Goal: Navigation & Orientation: Find specific page/section

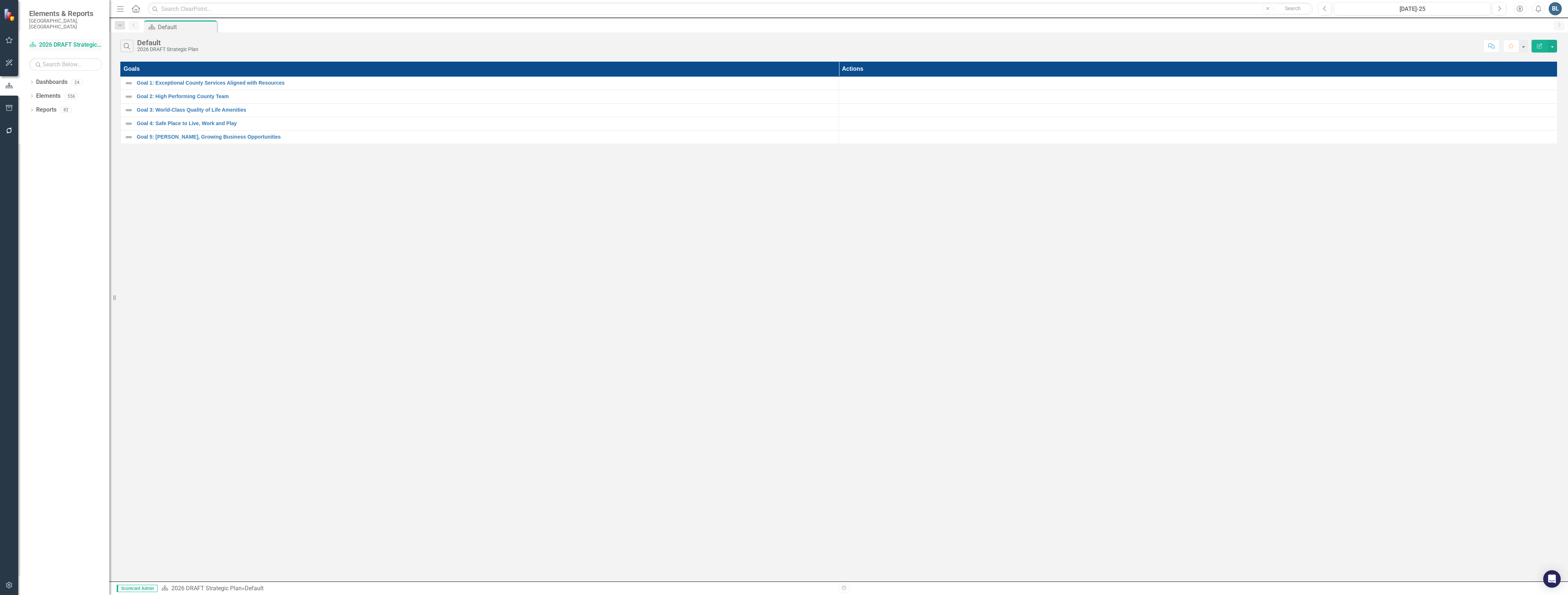
click at [48, 41] on link "Dashboard 2026 DRAFT Strategic Plan" at bounding box center [66, 45] width 73 height 9
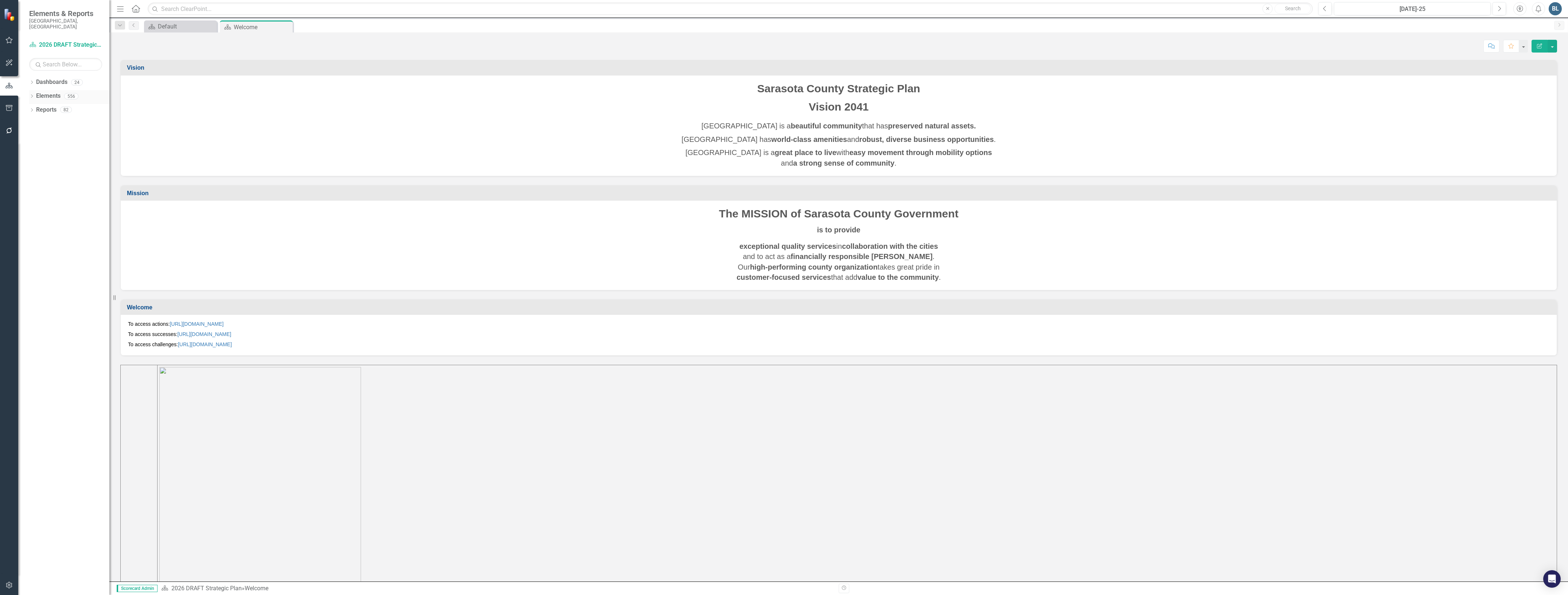
click at [30, 95] on icon "Dropdown" at bounding box center [32, 97] width 5 height 4
click at [57, 119] on link "Action Actions" at bounding box center [54, 124] width 30 height 9
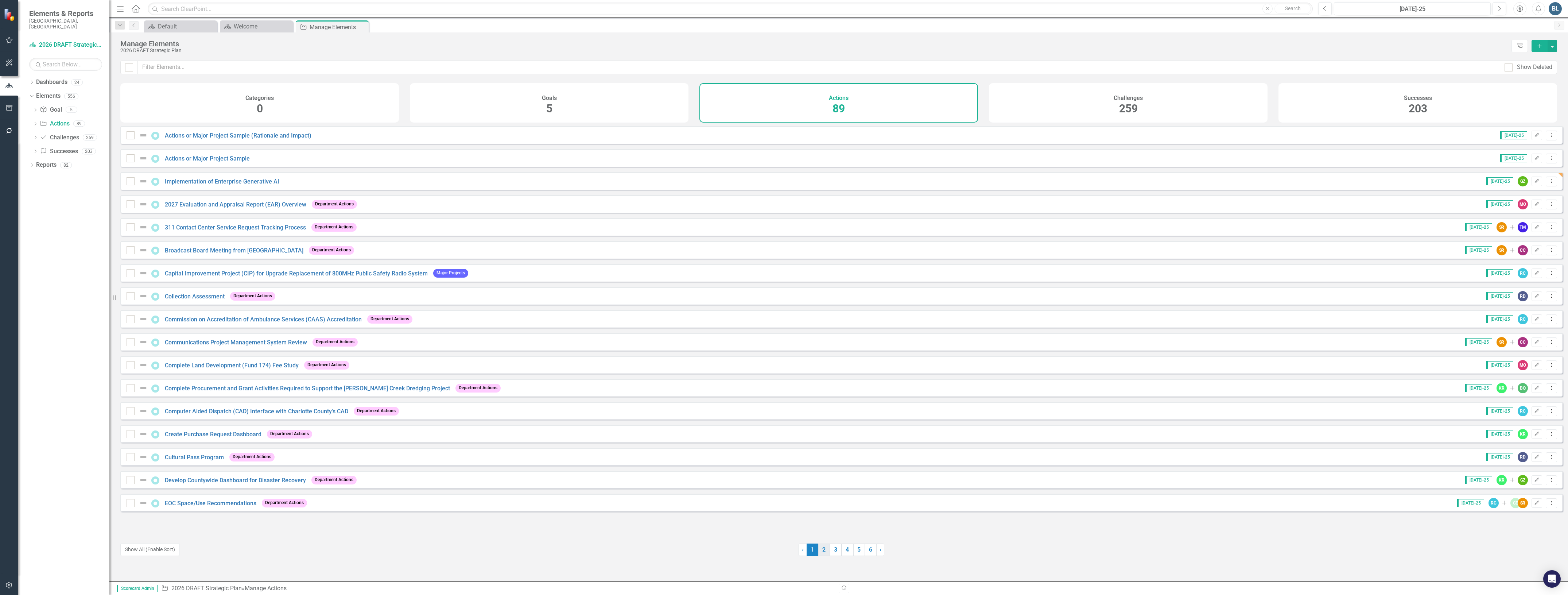
click at [818, 548] on link "2" at bounding box center [824, 550] width 12 height 12
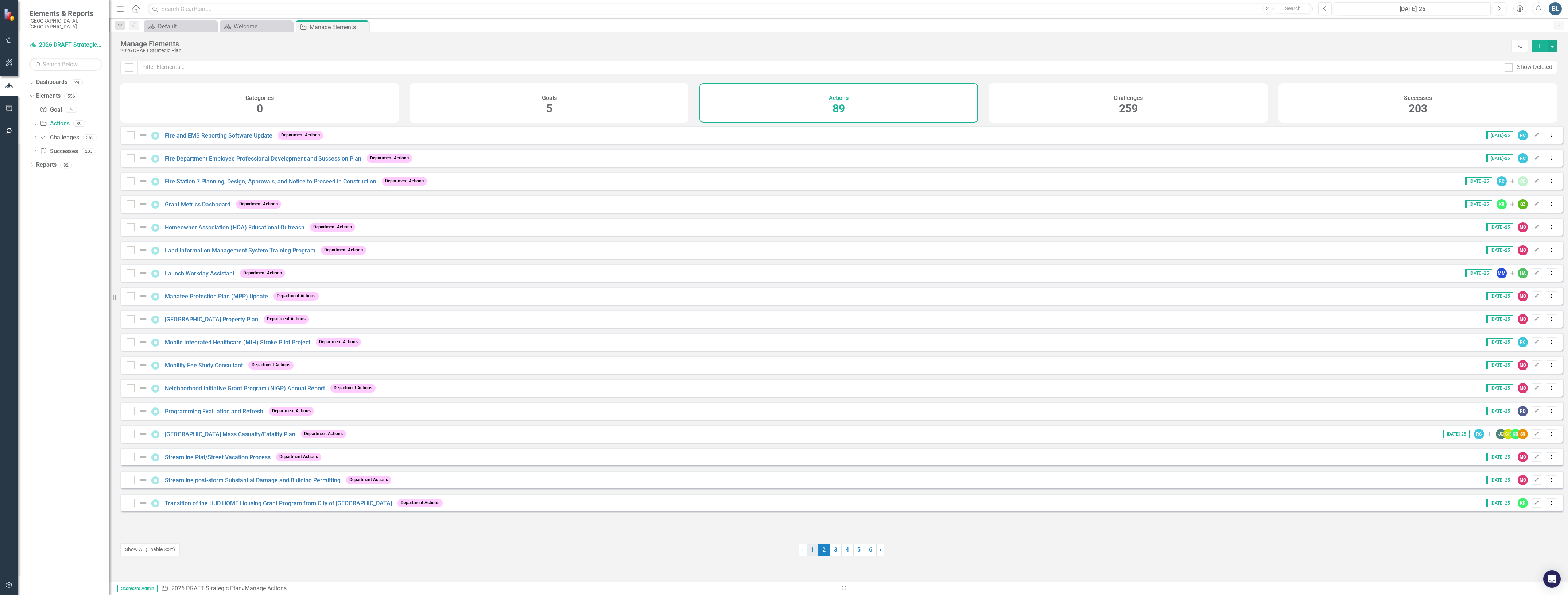
click at [809, 552] on link "1" at bounding box center [812, 550] width 12 height 12
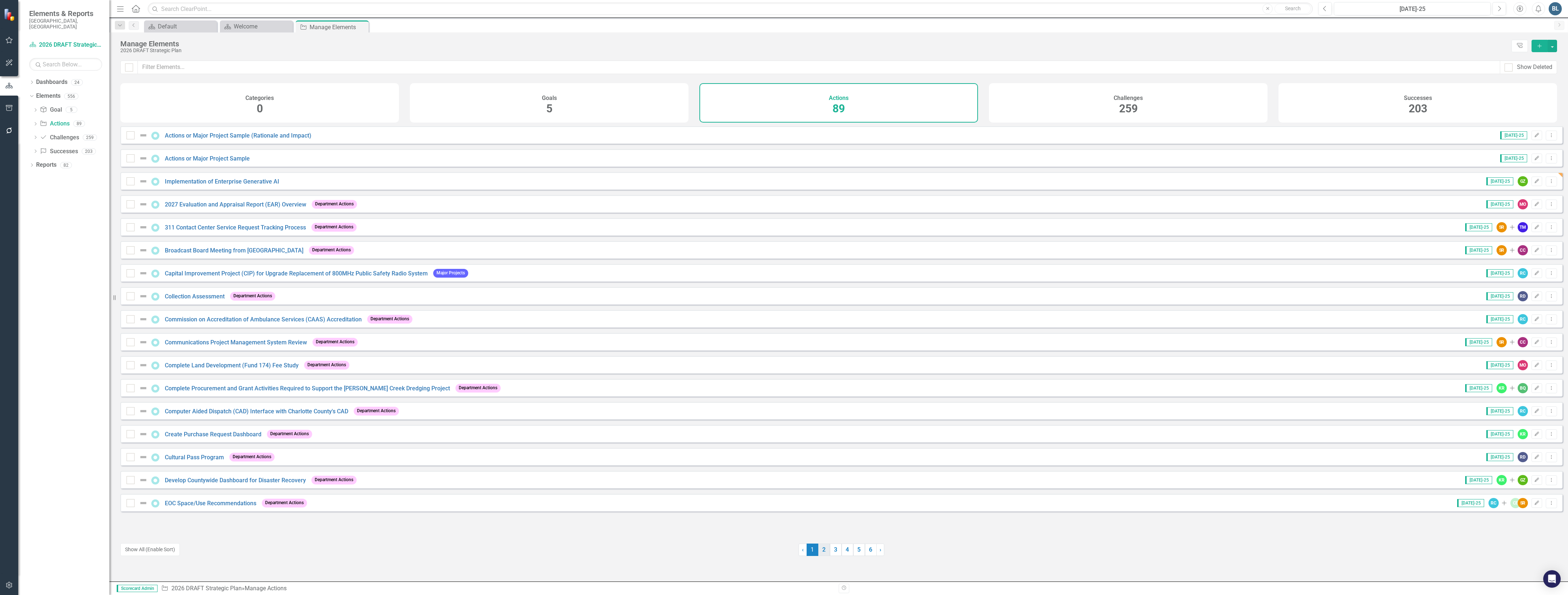
click at [822, 555] on link "2" at bounding box center [824, 550] width 12 height 12
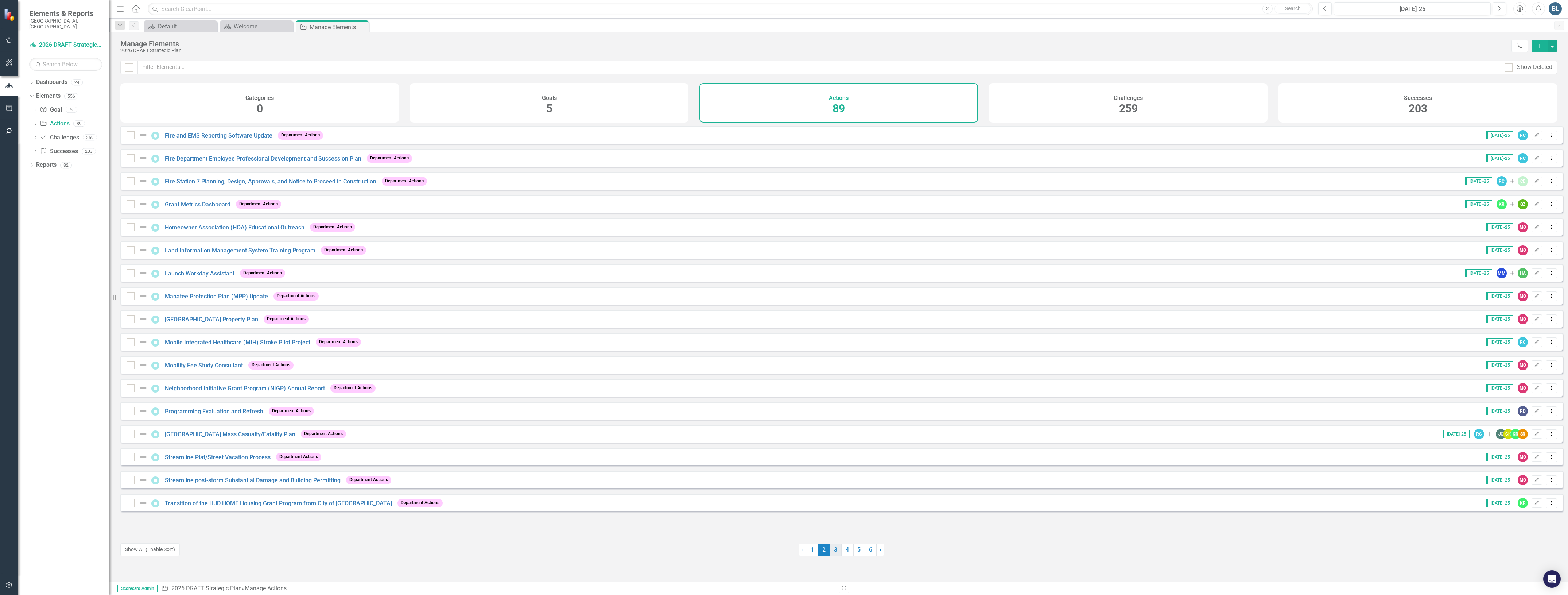
click at [833, 554] on link "3" at bounding box center [835, 550] width 12 height 12
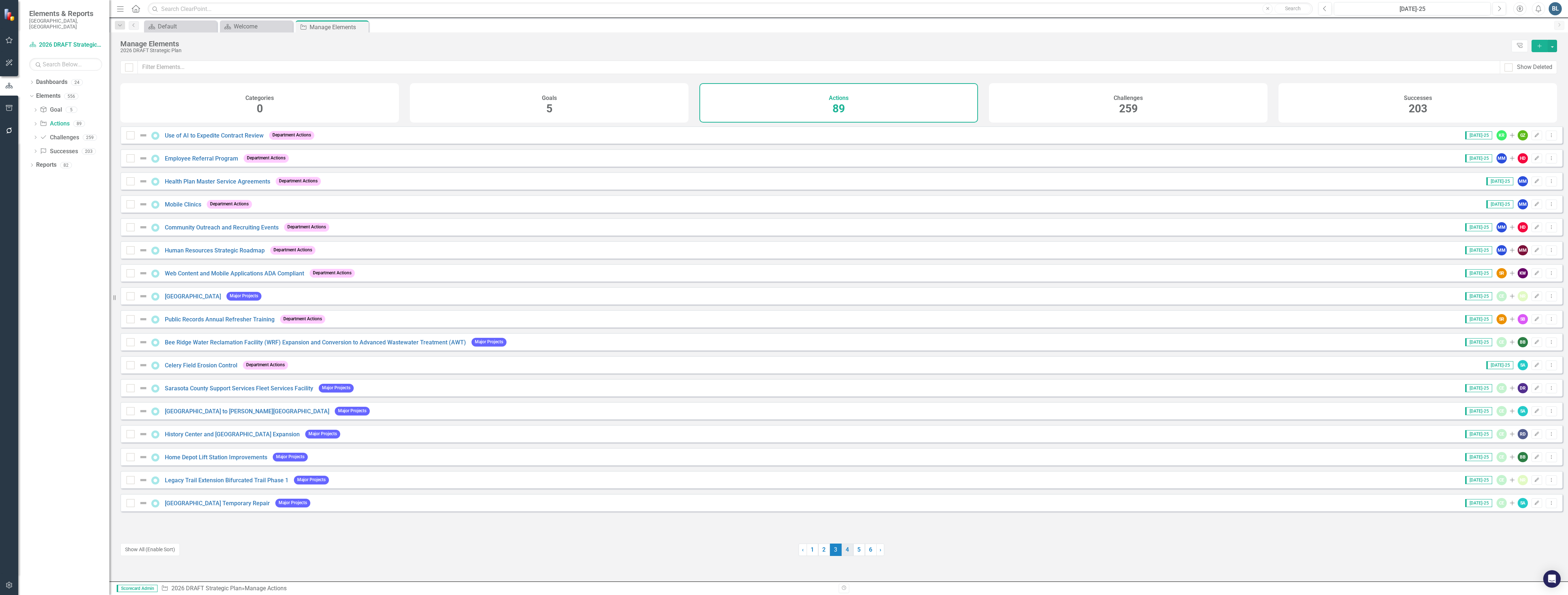
click at [842, 552] on link "4" at bounding box center [847, 550] width 12 height 12
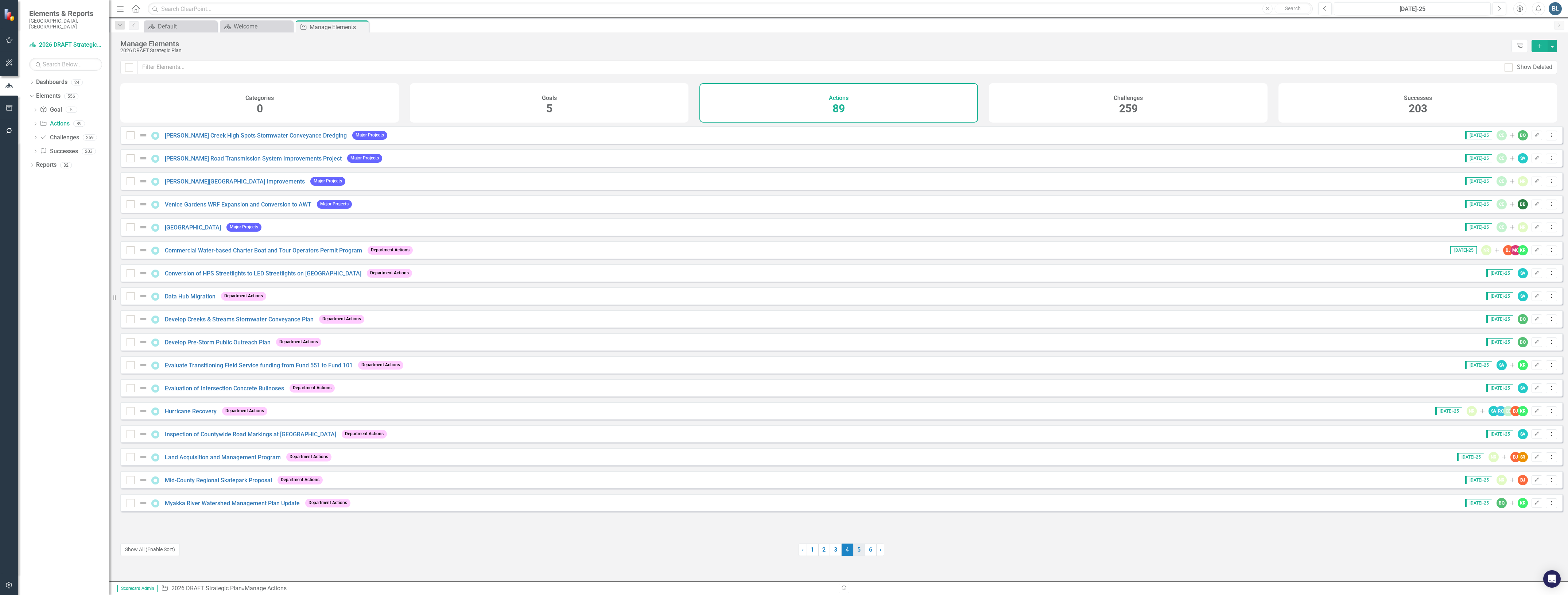
click at [855, 555] on link "5" at bounding box center [859, 550] width 12 height 12
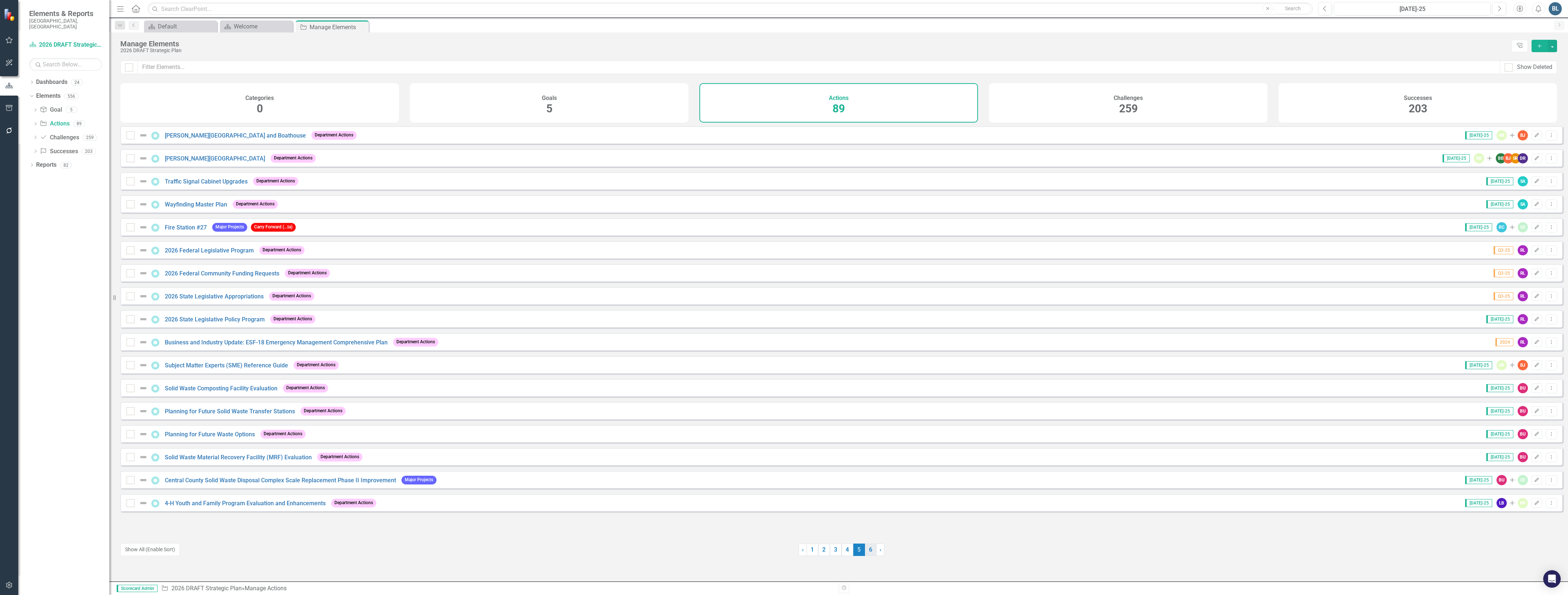
click at [868, 555] on link "6" at bounding box center [870, 550] width 12 height 12
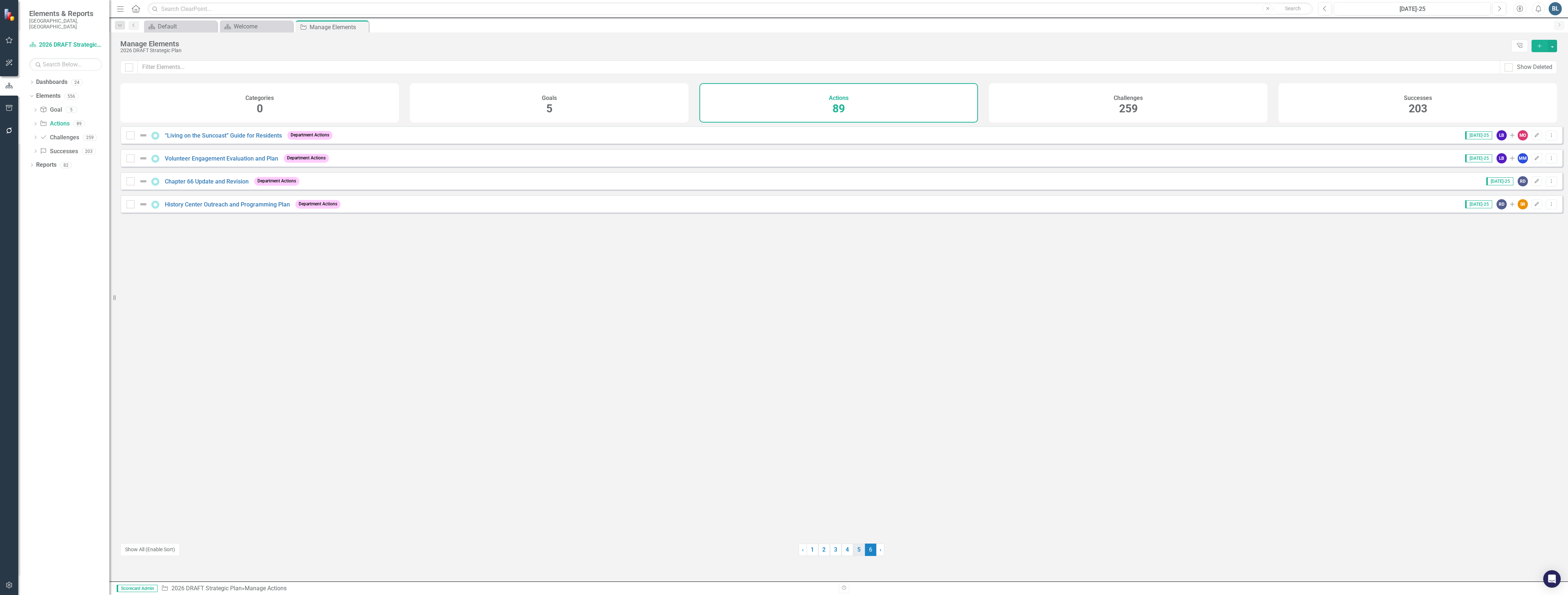
click at [858, 549] on link "5" at bounding box center [859, 550] width 12 height 12
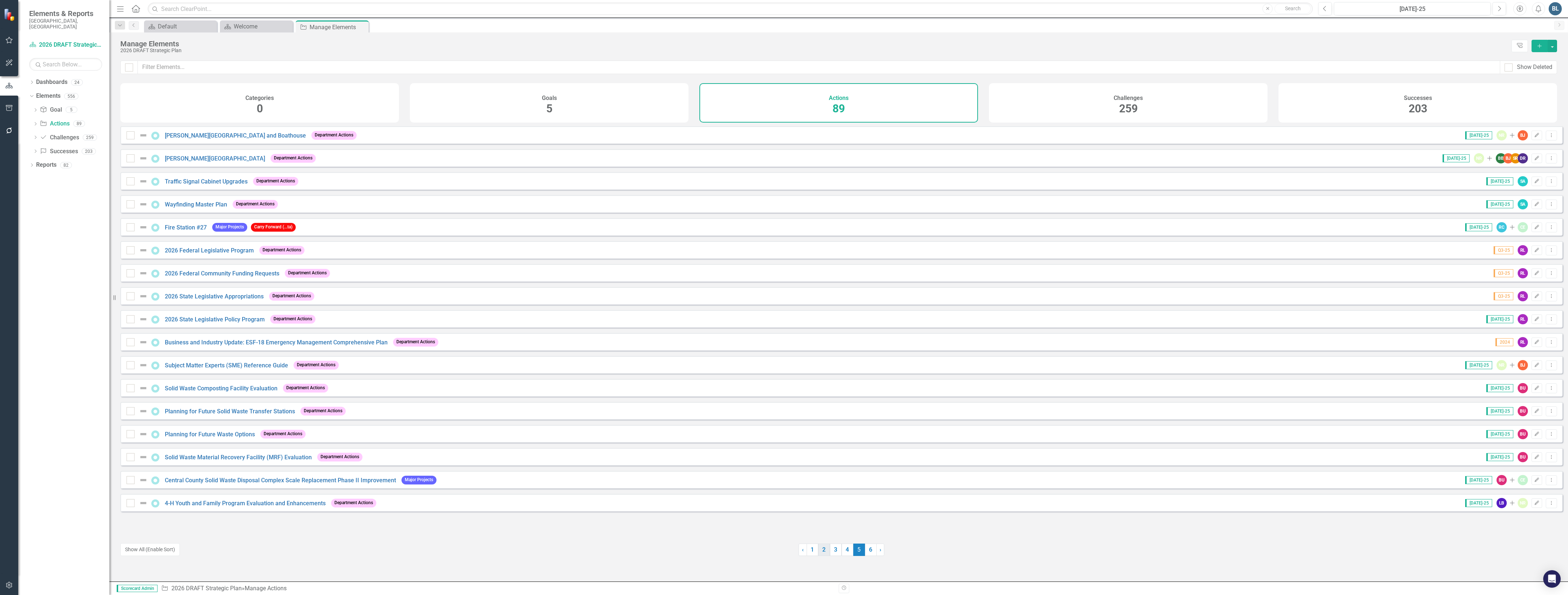
click at [819, 550] on link "2" at bounding box center [824, 550] width 12 height 12
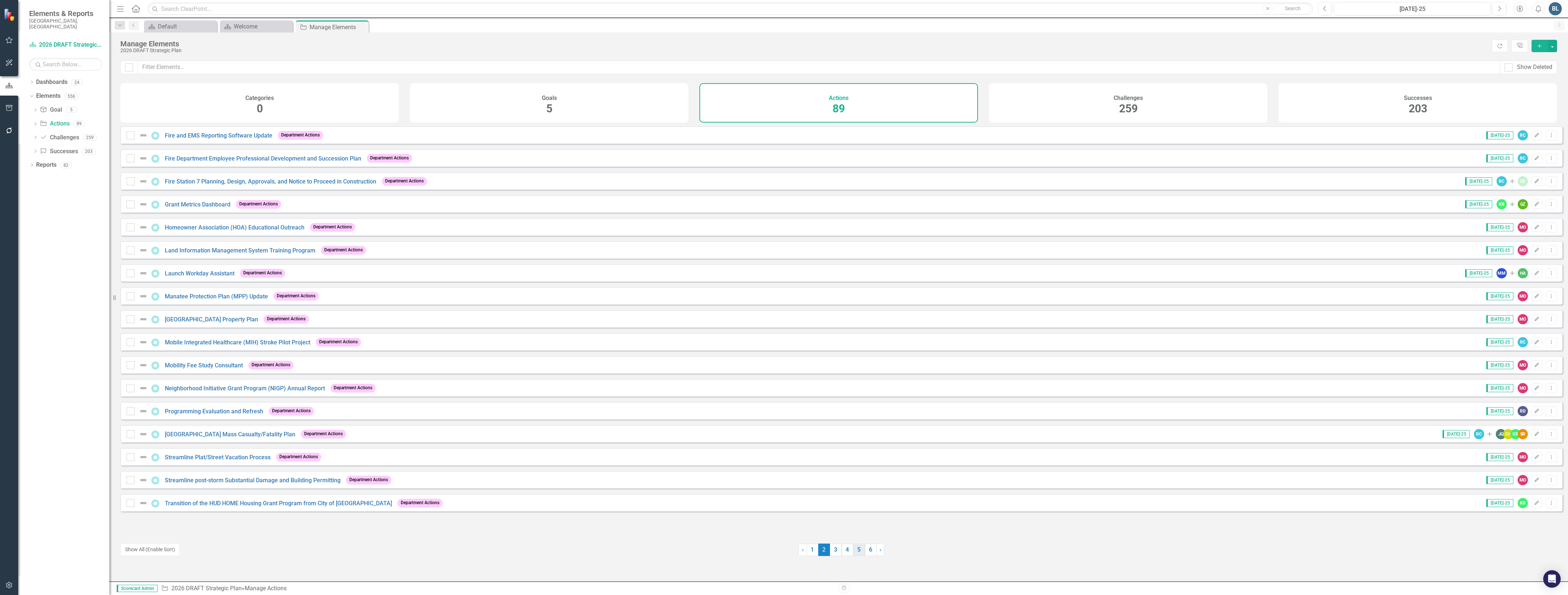
click at [855, 551] on link "5" at bounding box center [859, 550] width 12 height 12
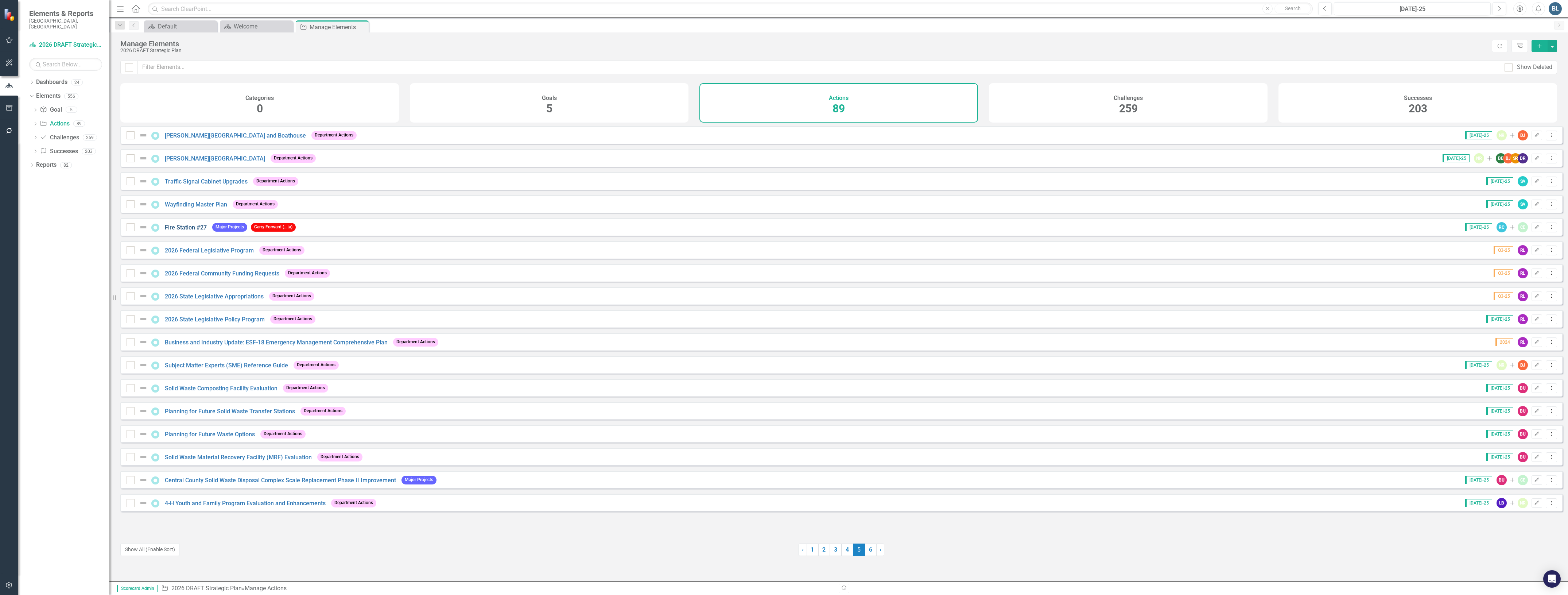
click at [185, 231] on link "Fire Station #27" at bounding box center [186, 227] width 42 height 7
click at [867, 554] on link "6" at bounding box center [870, 550] width 12 height 12
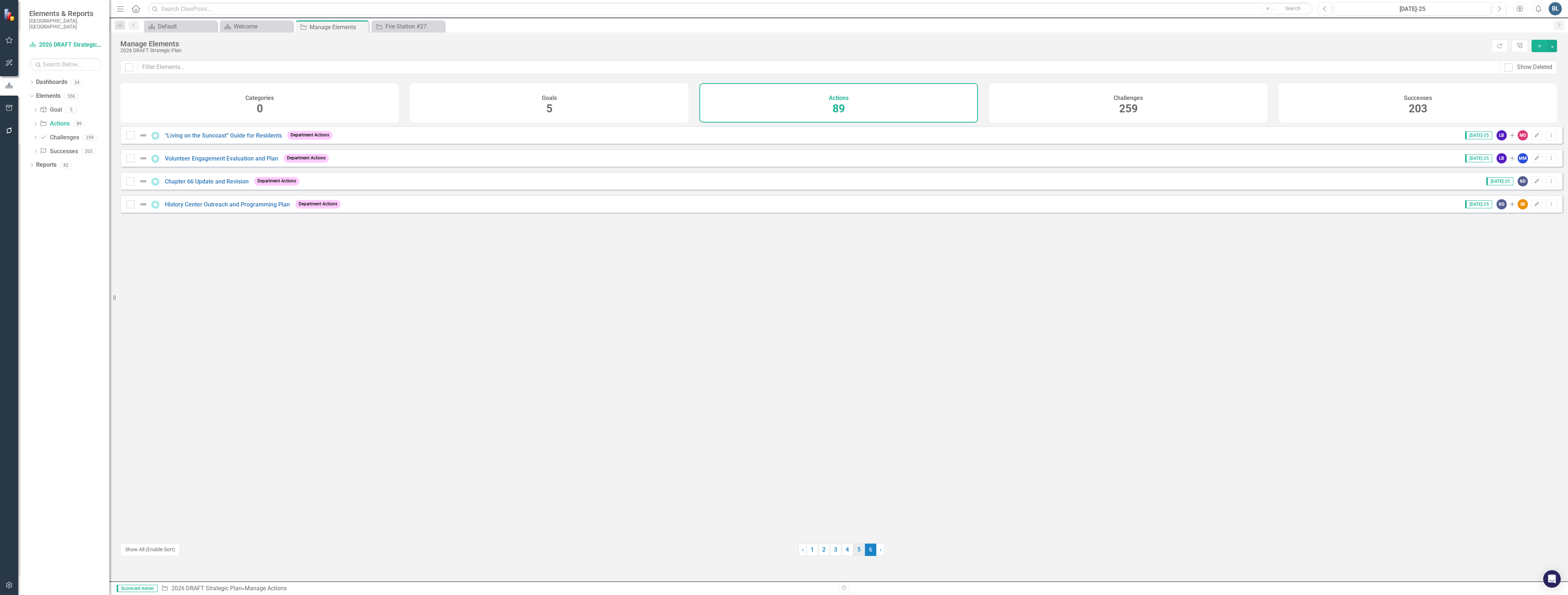
click at [854, 549] on link "5" at bounding box center [859, 550] width 12 height 12
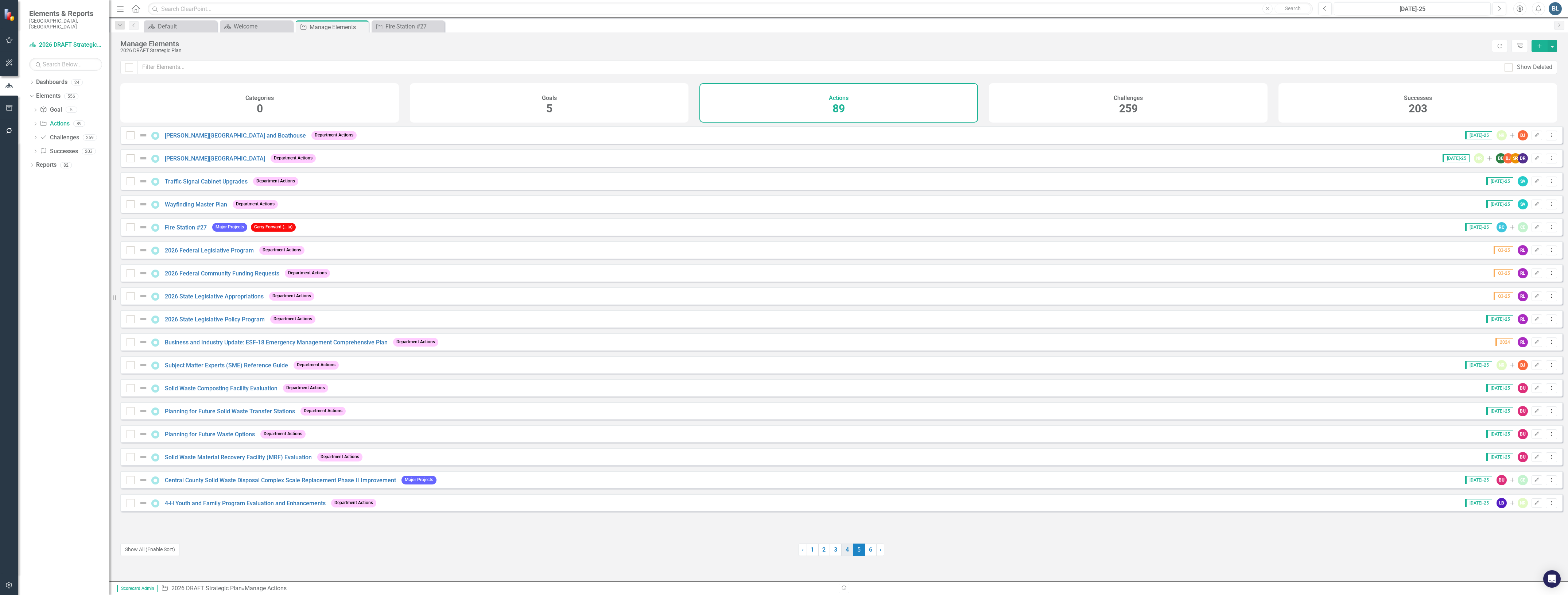
click at [842, 548] on link "4" at bounding box center [847, 550] width 12 height 12
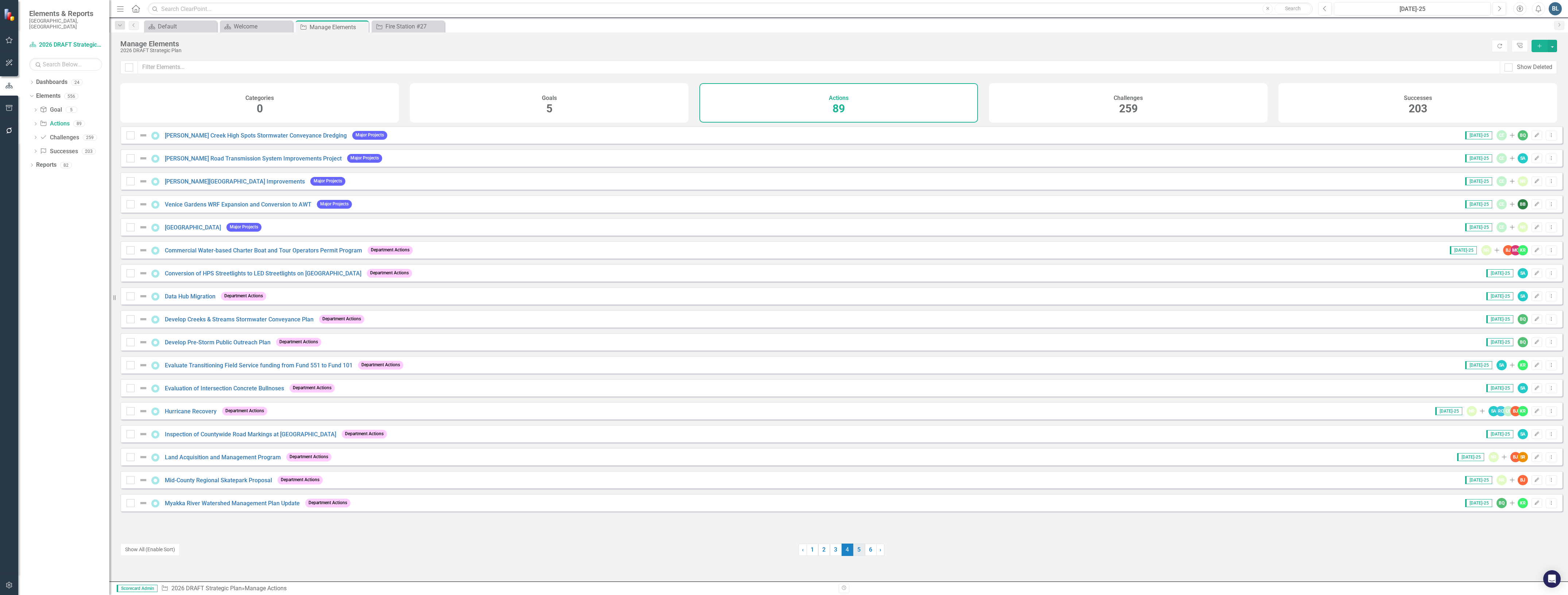
click at [855, 550] on link "5" at bounding box center [859, 550] width 12 height 12
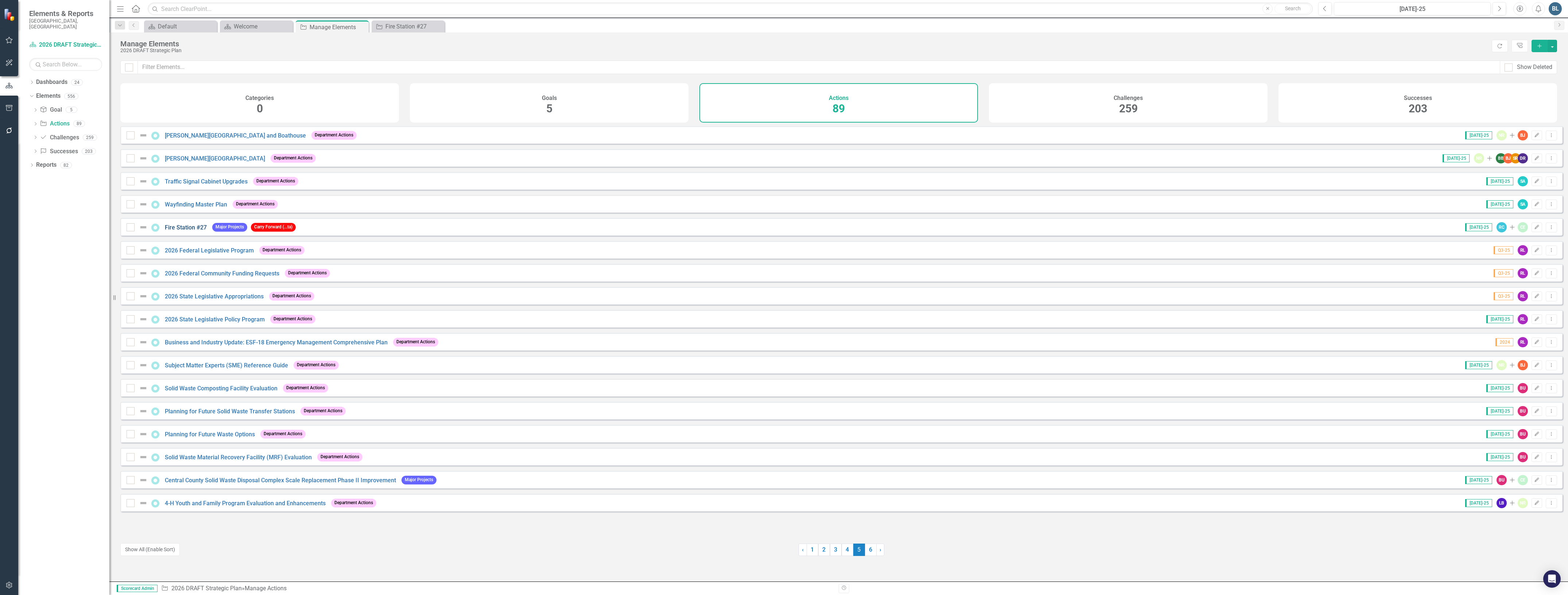
click at [181, 231] on link "Fire Station #27" at bounding box center [186, 227] width 42 height 7
